Goal: Transaction & Acquisition: Obtain resource

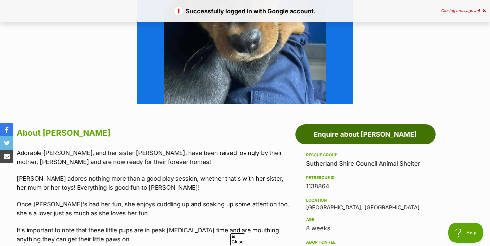
scroll to position [300, 0]
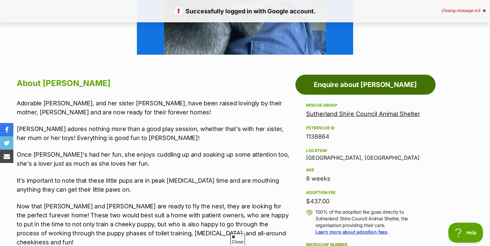
click at [366, 88] on link "Enquire about Maggie" at bounding box center [365, 85] width 140 height 20
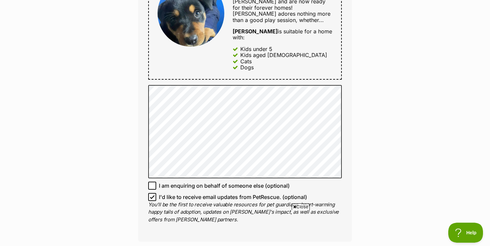
scroll to position [434, 0]
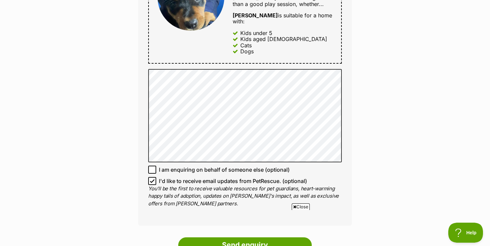
click at [190, 53] on div "Full name Zoe Yao Email We require this to be able to send you communications r…" at bounding box center [244, 2] width 213 height 448
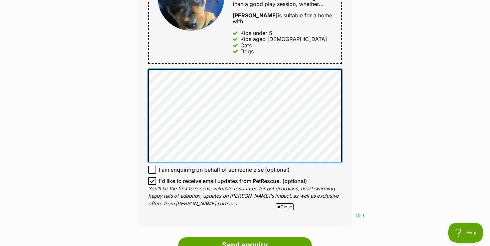
scroll to position [0, 0]
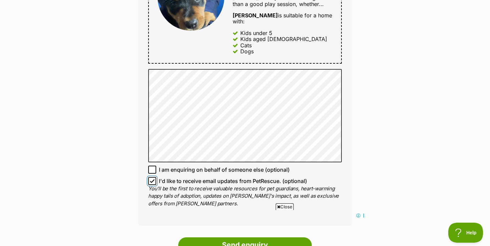
drag, startPoint x: 154, startPoint y: 169, endPoint x: 161, endPoint y: 169, distance: 6.3
click at [154, 177] on span at bounding box center [152, 181] width 8 height 8
click at [154, 177] on input "I'd like to receive email updates from PetRescue. (optional)" at bounding box center [152, 181] width 8 height 8
checkbox input "false"
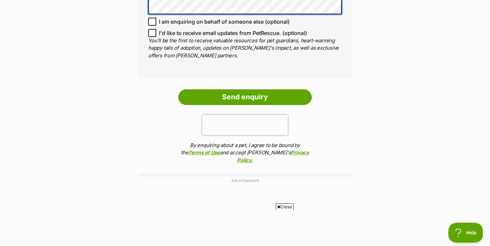
scroll to position [634, 0]
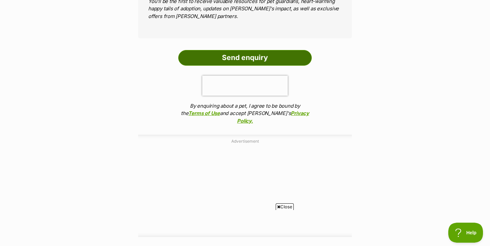
click at [249, 50] on input "Send enquiry" at bounding box center [244, 57] width 133 height 15
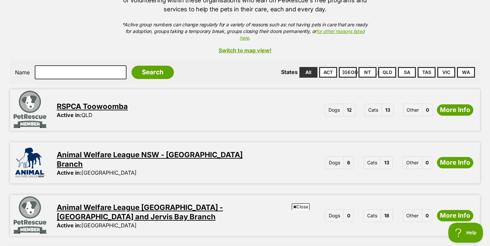
scroll to position [133, 0]
click at [350, 67] on link "[GEOGRAPHIC_DATA]" at bounding box center [348, 72] width 18 height 11
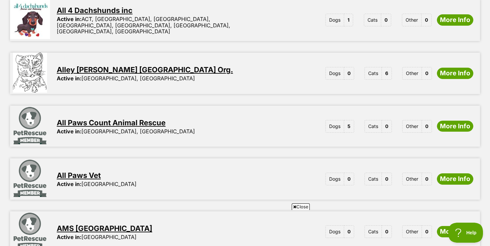
scroll to position [500, 0]
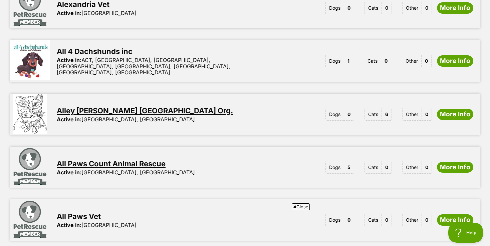
click at [111, 47] on link "All 4 Dachshunds inc" at bounding box center [95, 51] width 76 height 9
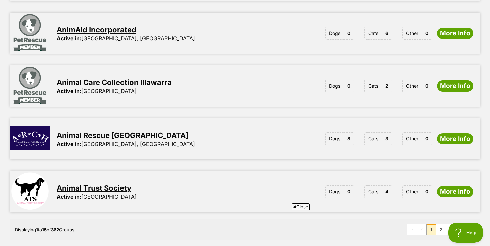
scroll to position [834, 0]
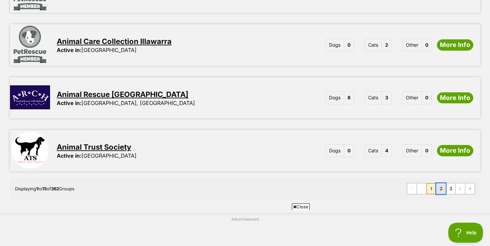
click at [442, 183] on link "2" at bounding box center [440, 188] width 9 height 11
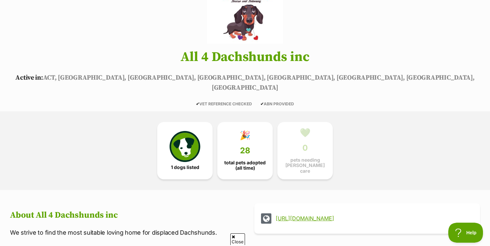
scroll to position [133, 0]
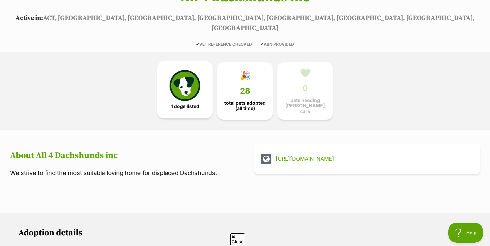
click at [177, 87] on img at bounding box center [184, 85] width 31 height 31
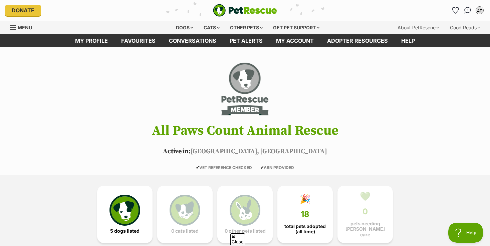
scroll to position [167, 0]
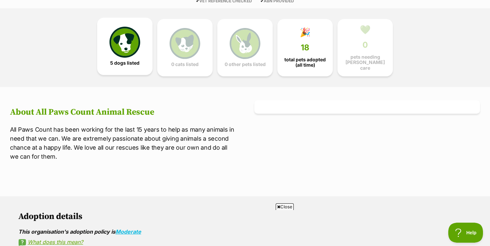
click at [121, 55] on img at bounding box center [124, 42] width 31 height 31
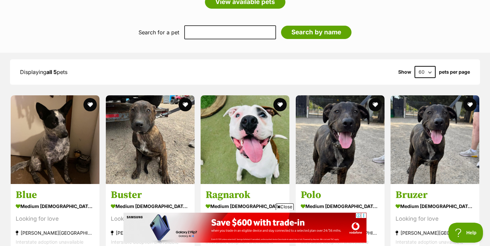
scroll to position [540, 0]
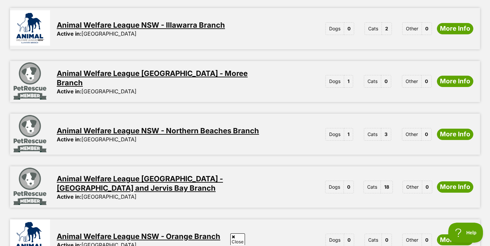
scroll to position [667, 0]
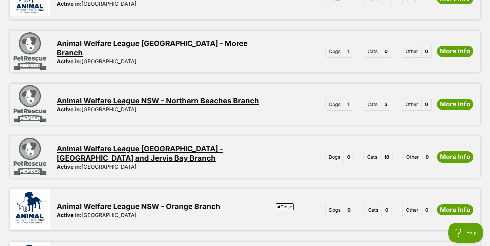
click at [264, 31] on div "Animal Welfare League NSW - Moree Branch Active in: NSW Dogs 1 Cats 0 Other 0 M…" at bounding box center [265, 51] width 430 height 41
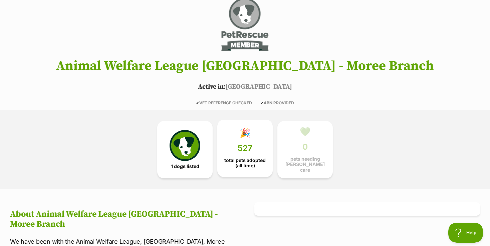
scroll to position [100, 0]
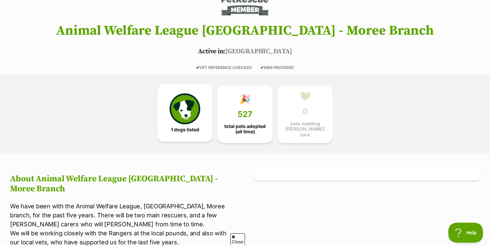
click at [194, 102] on img at bounding box center [184, 108] width 31 height 31
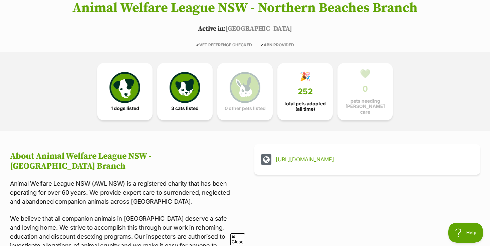
scroll to position [167, 0]
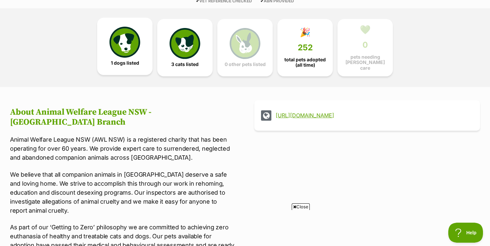
click at [132, 60] on span "1 dogs listed" at bounding box center [125, 62] width 28 height 5
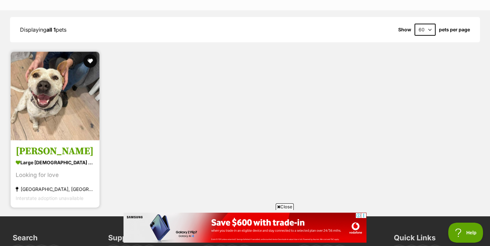
click at [45, 140] on link "Riley large male Dog Looking for love Manly, NSW Interstate adoption unavailable" at bounding box center [55, 174] width 89 height 68
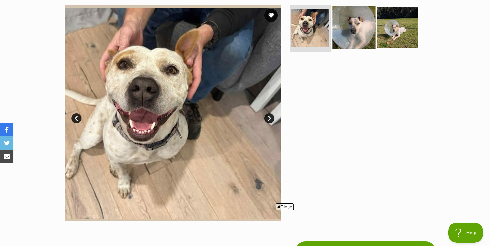
click at [353, 35] on img at bounding box center [353, 27] width 43 height 43
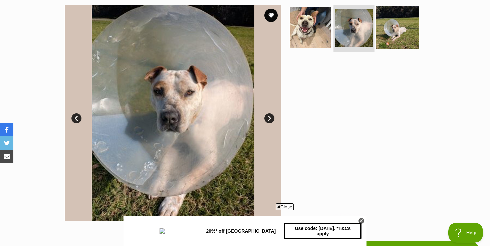
click at [387, 34] on img at bounding box center [397, 27] width 43 height 43
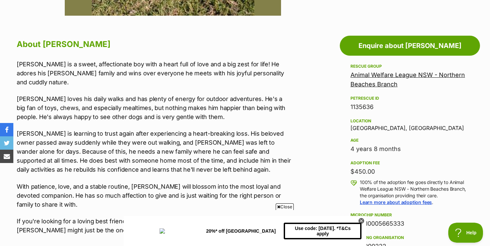
scroll to position [400, 0]
